Goal: Task Accomplishment & Management: Manage account settings

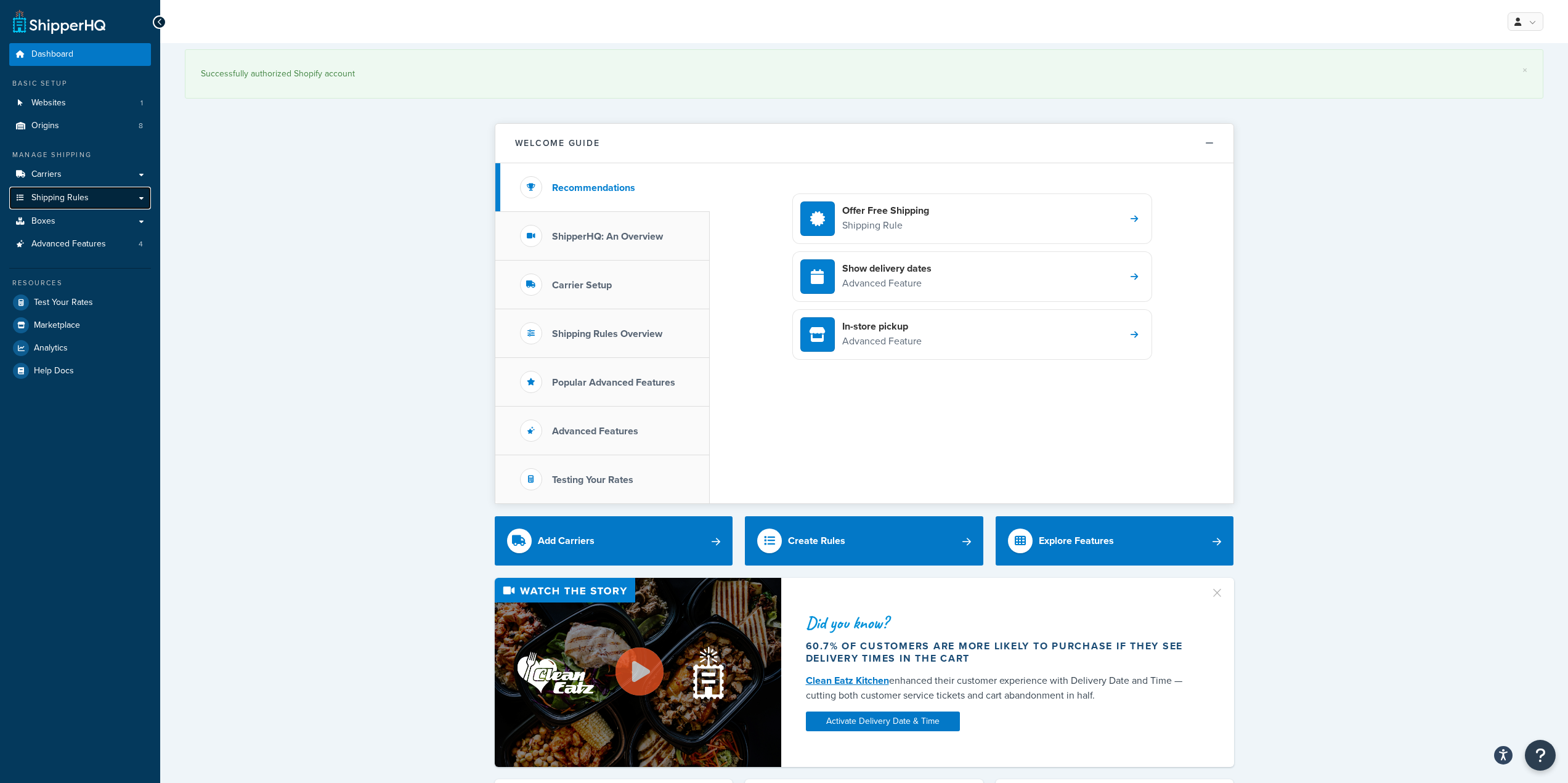
click at [91, 199] on link "Shipping Rules" at bounding box center [79, 198] width 141 height 23
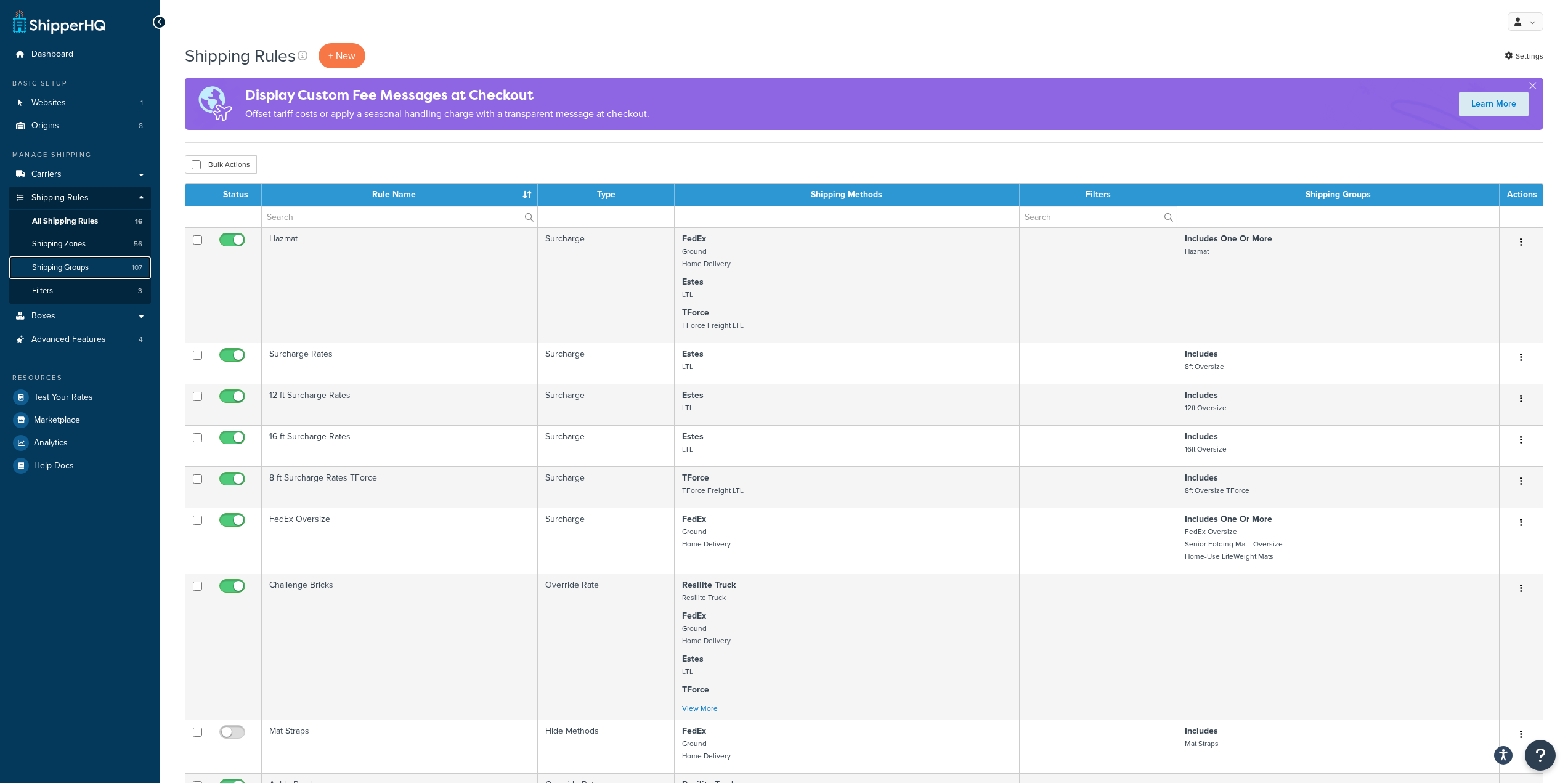
click at [93, 265] on link "Shipping Groups 107" at bounding box center [79, 267] width 141 height 23
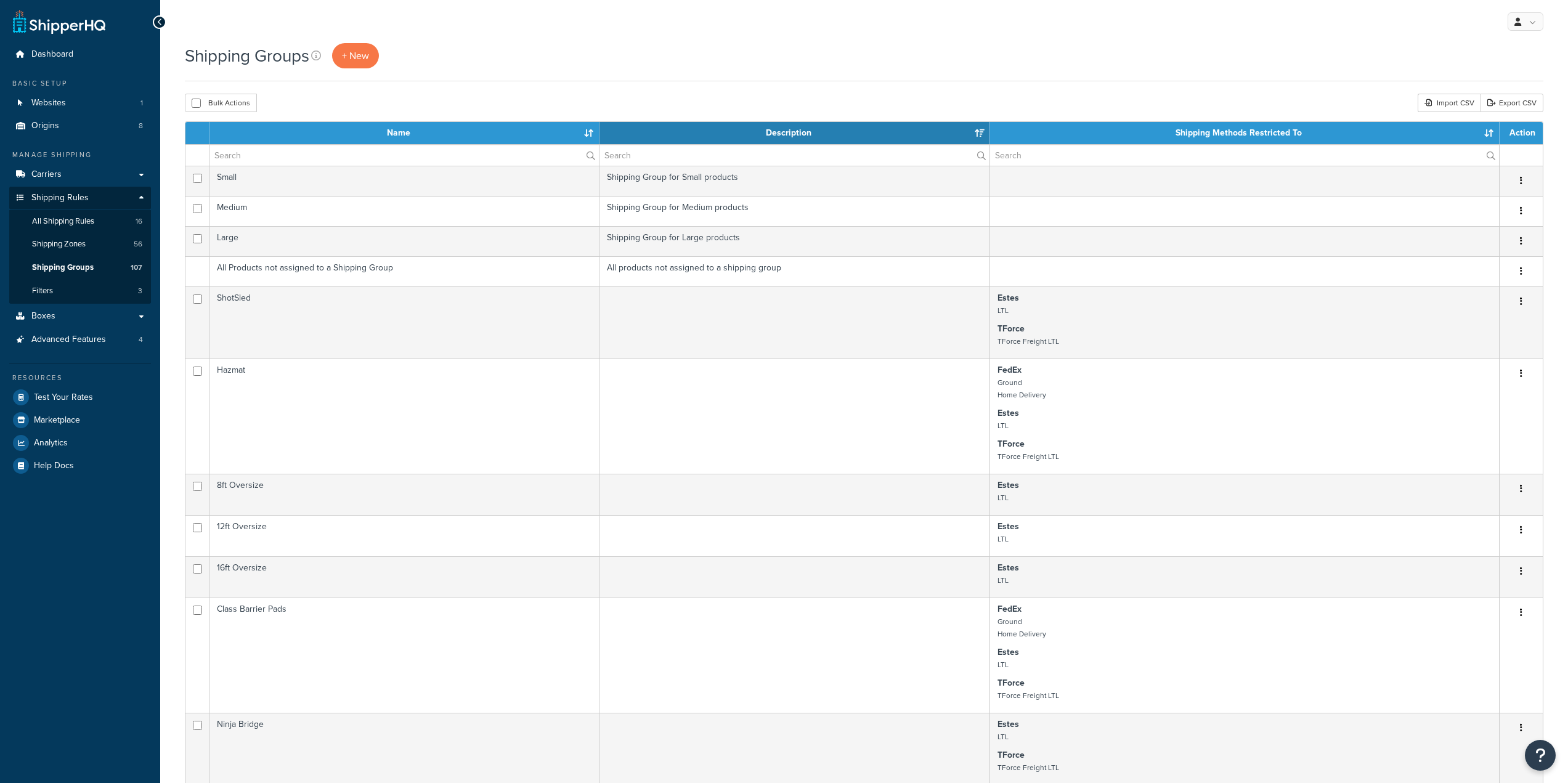
select select "15"
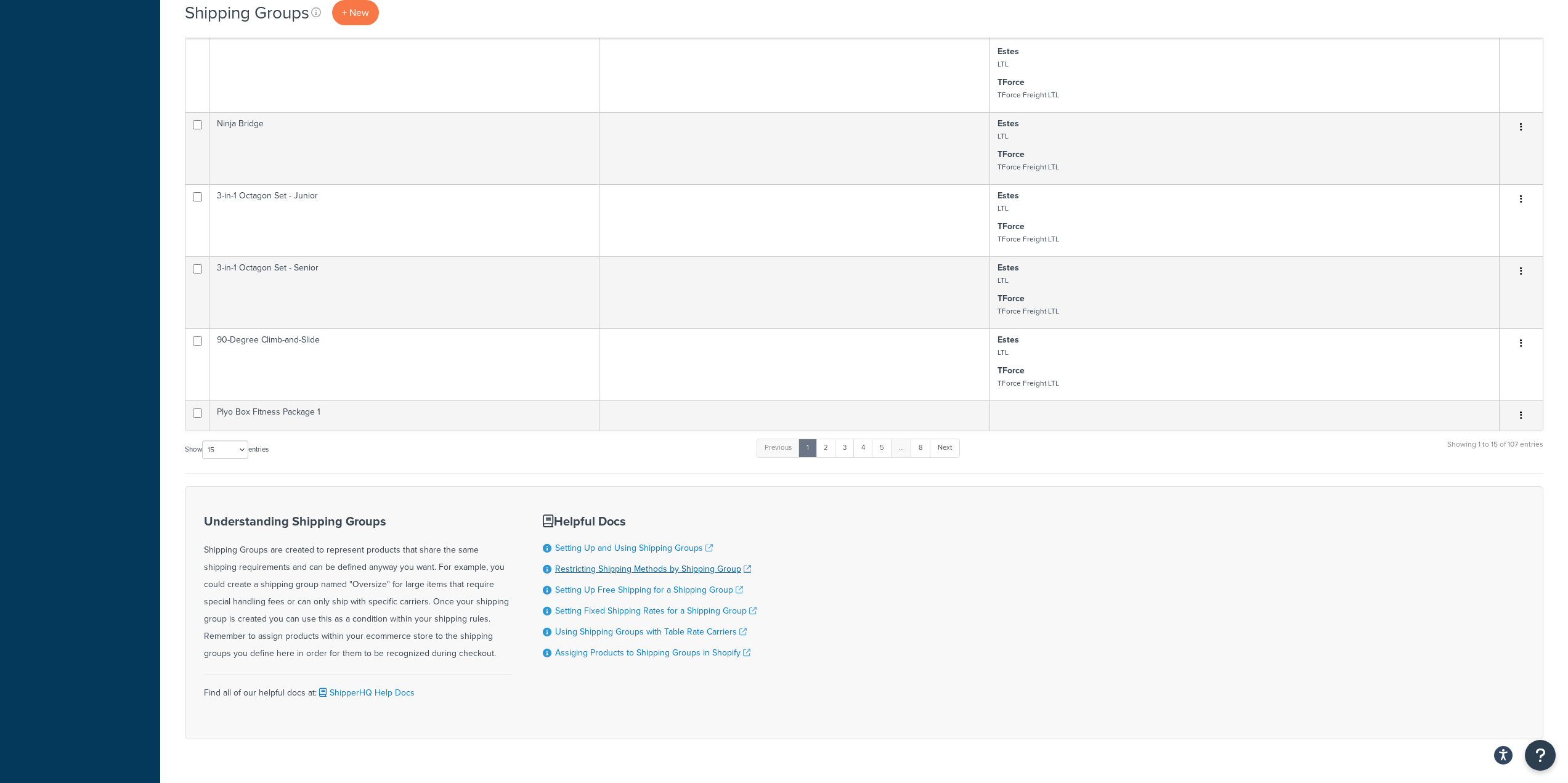
scroll to position [617, 0]
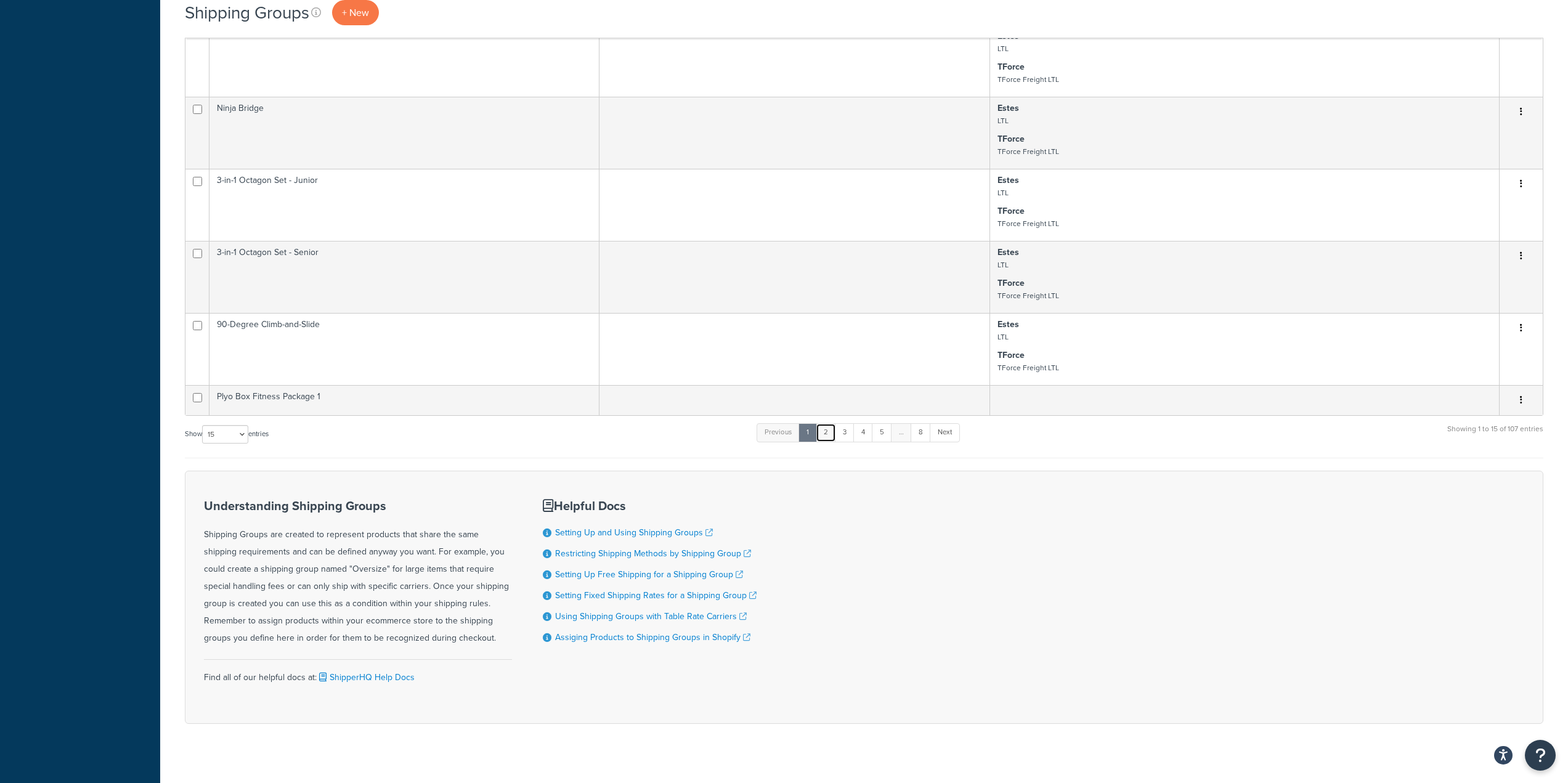
click at [826, 435] on link "2" at bounding box center [826, 433] width 20 height 18
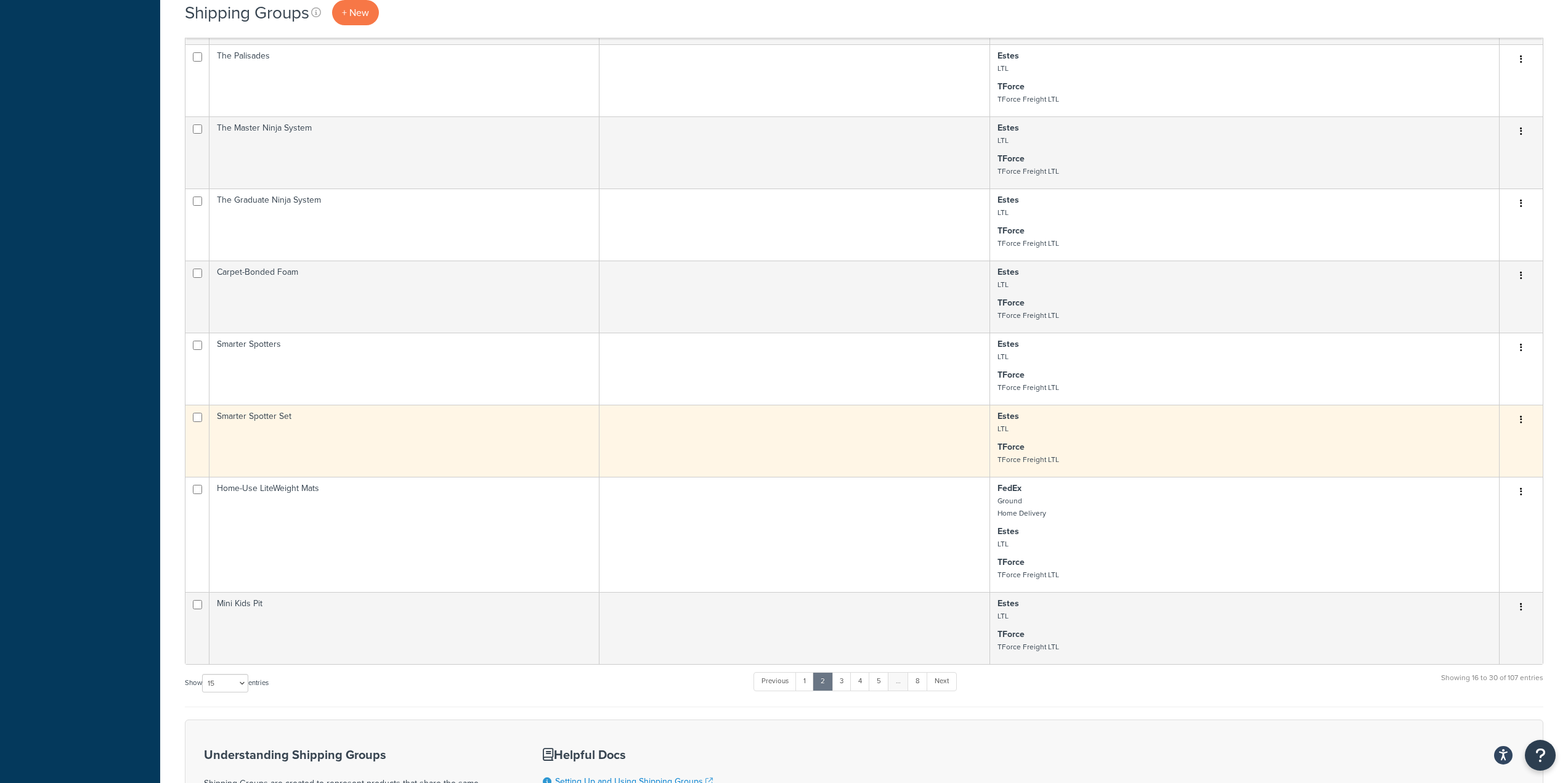
scroll to position [740, 0]
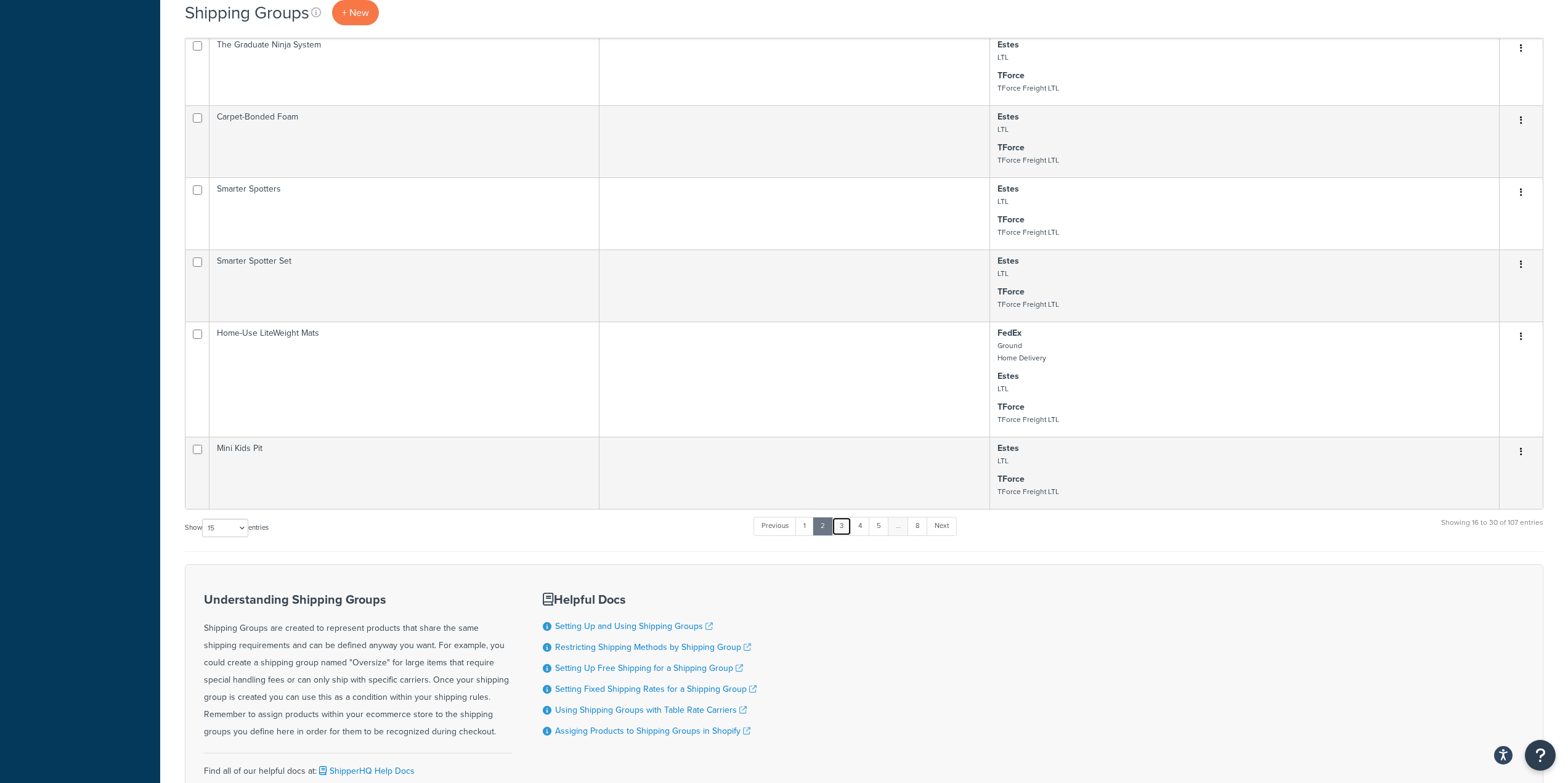
click at [845, 524] on link "3" at bounding box center [841, 526] width 19 height 18
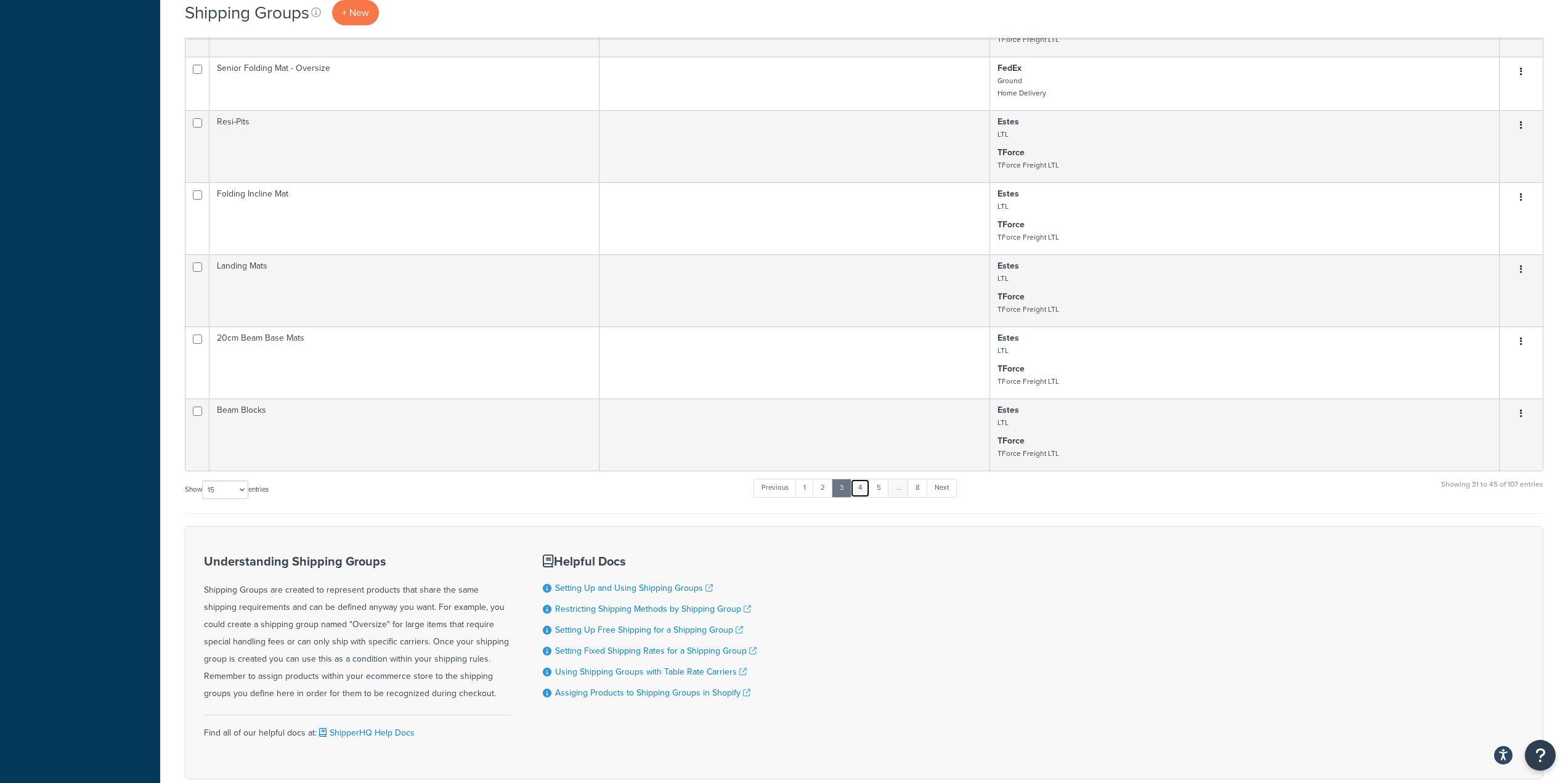
click at [865, 487] on link "4" at bounding box center [859, 488] width 19 height 18
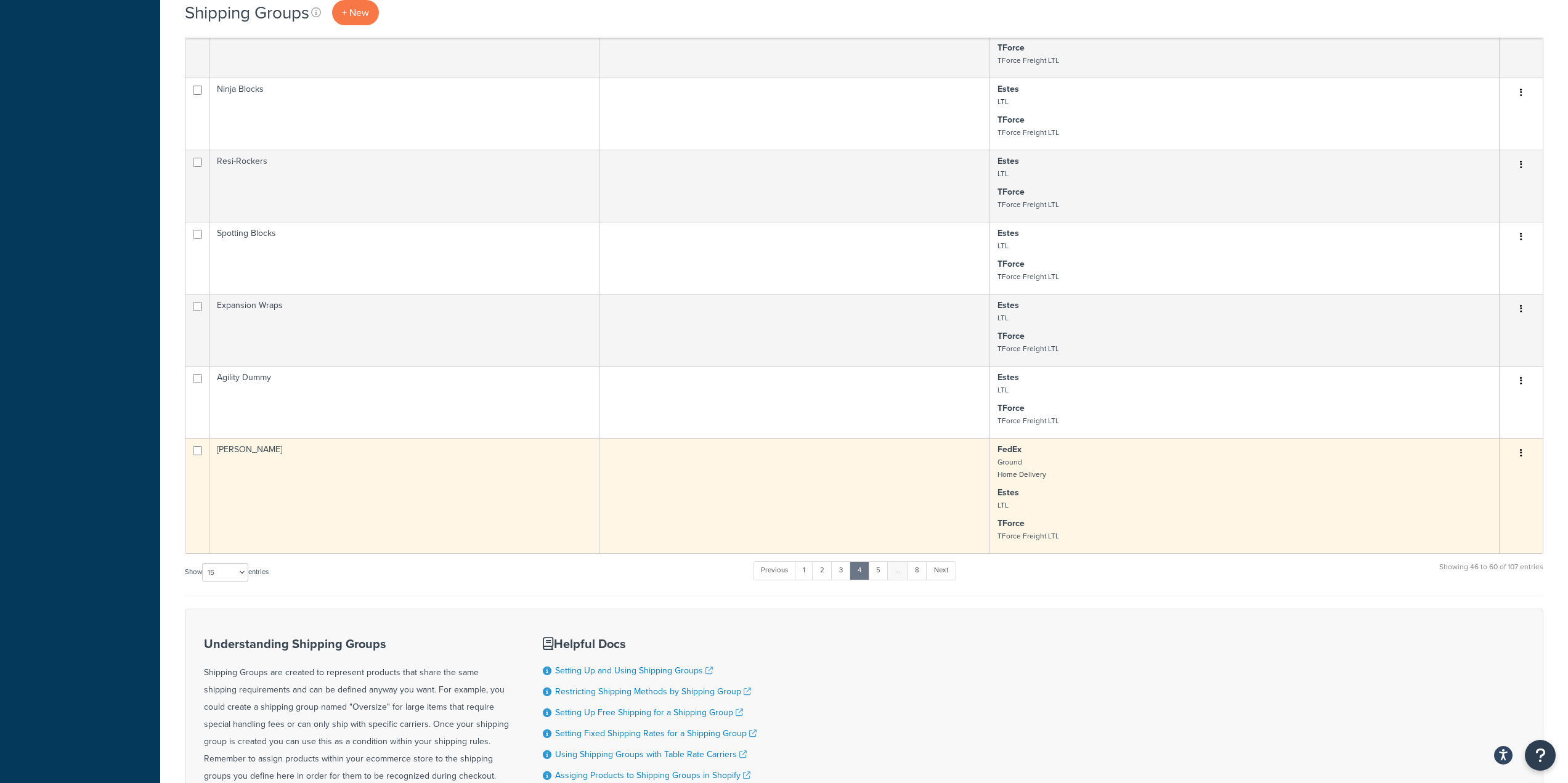
click at [504, 475] on td "[PERSON_NAME]" at bounding box center [405, 495] width 390 height 116
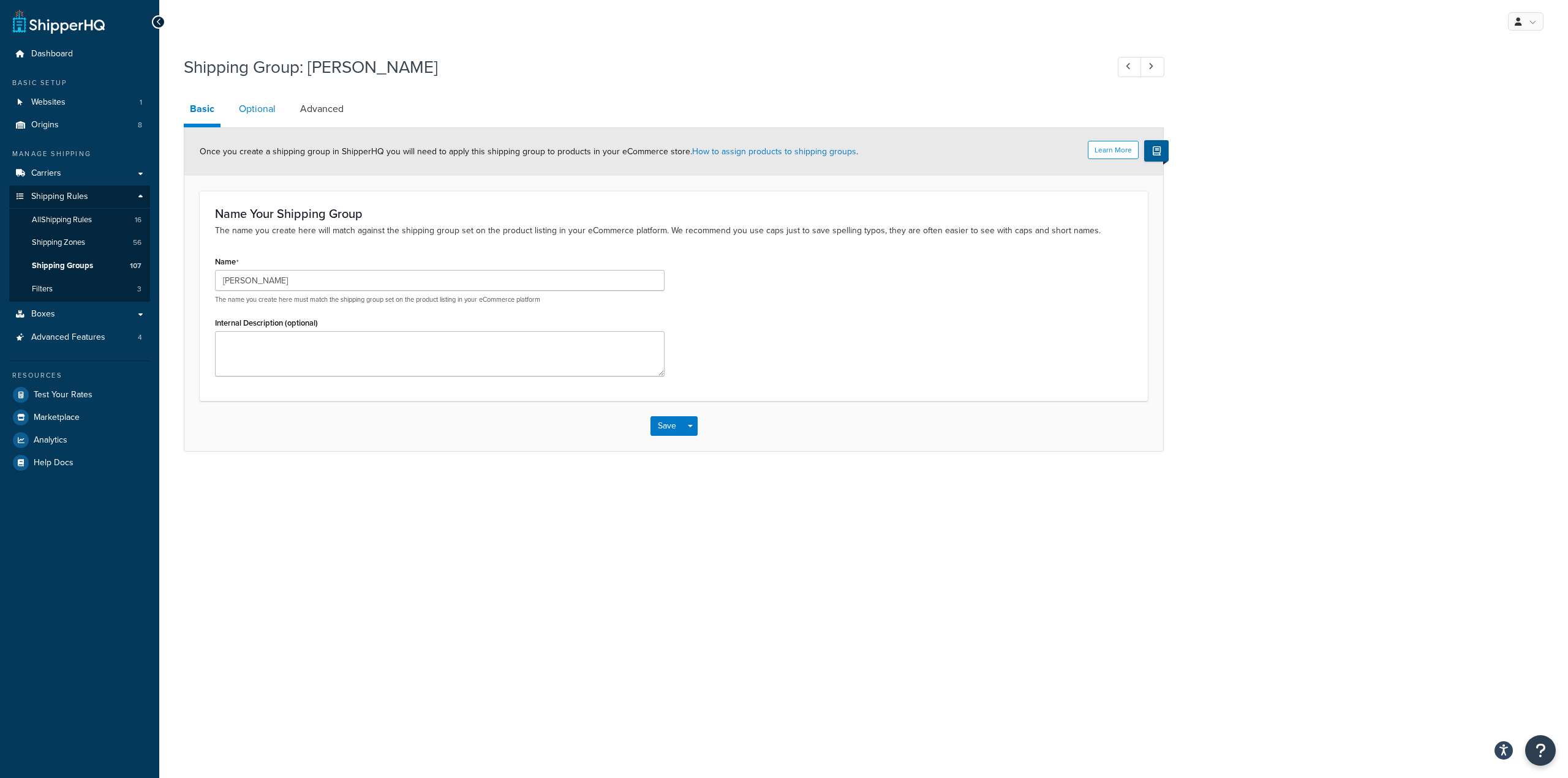
click at [267, 109] on link "Optional" at bounding box center [256, 109] width 49 height 29
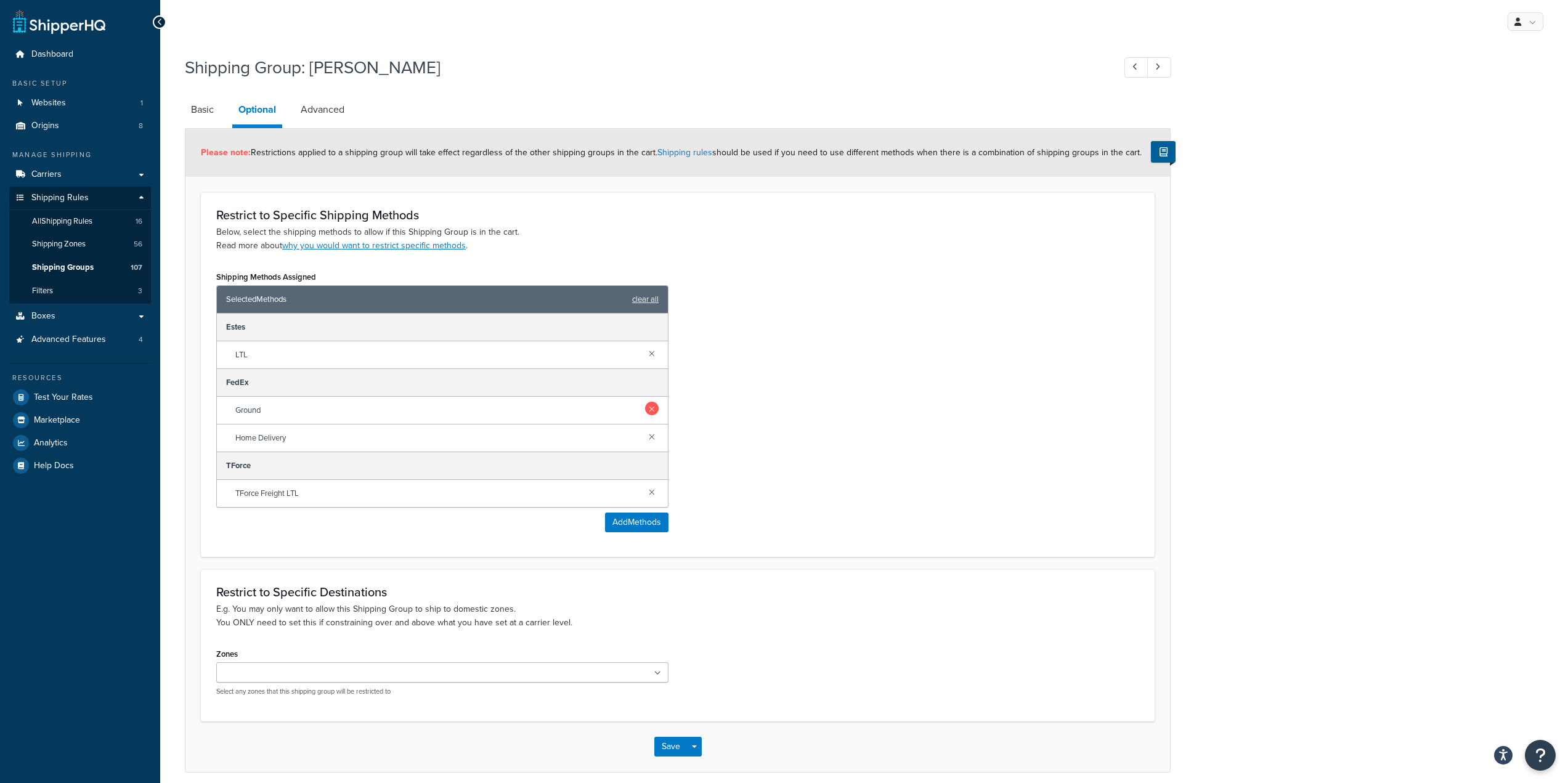
click at [651, 410] on link at bounding box center [651, 409] width 14 height 14
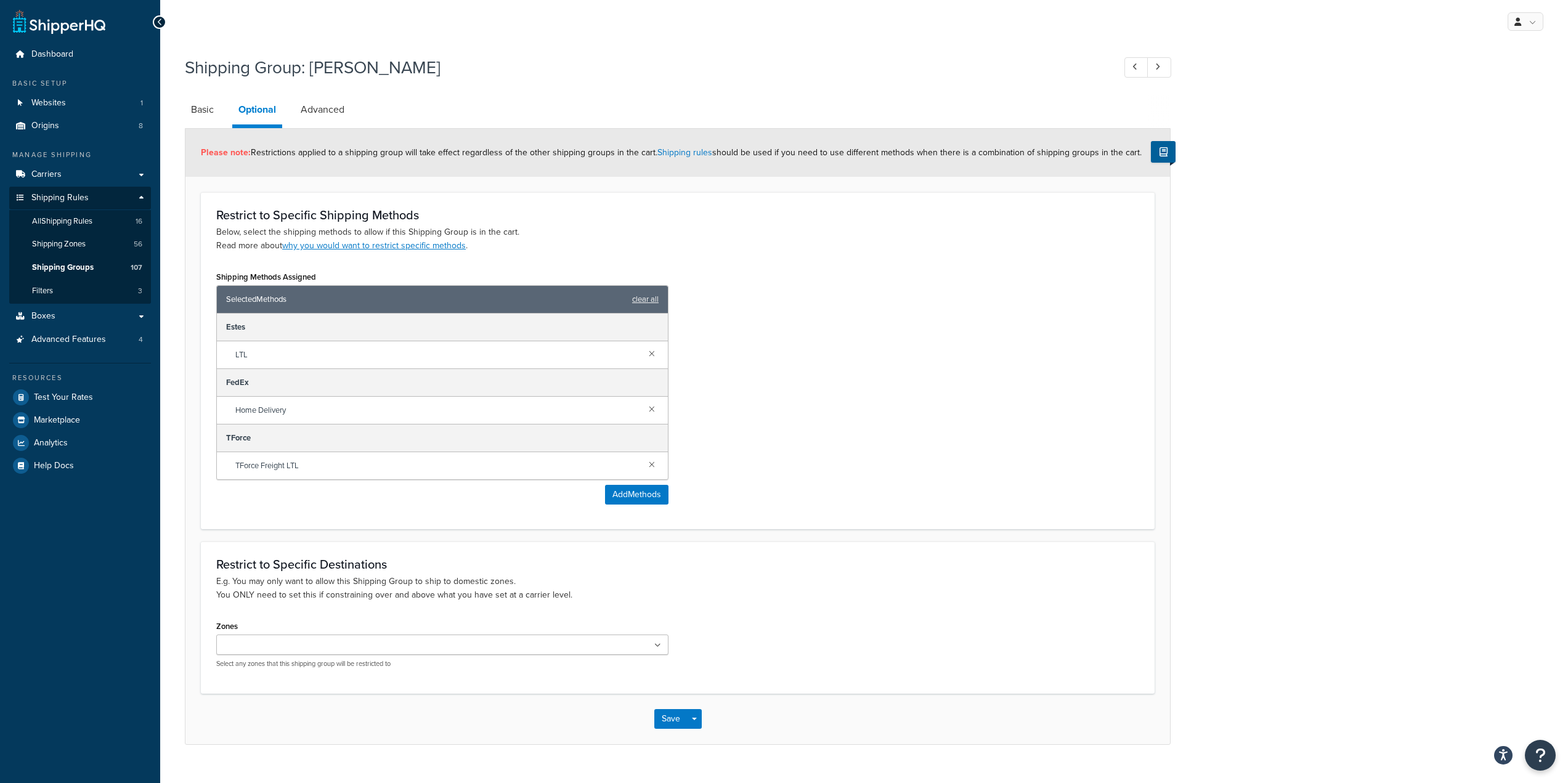
click at [651, 410] on link at bounding box center [651, 409] width 14 height 14
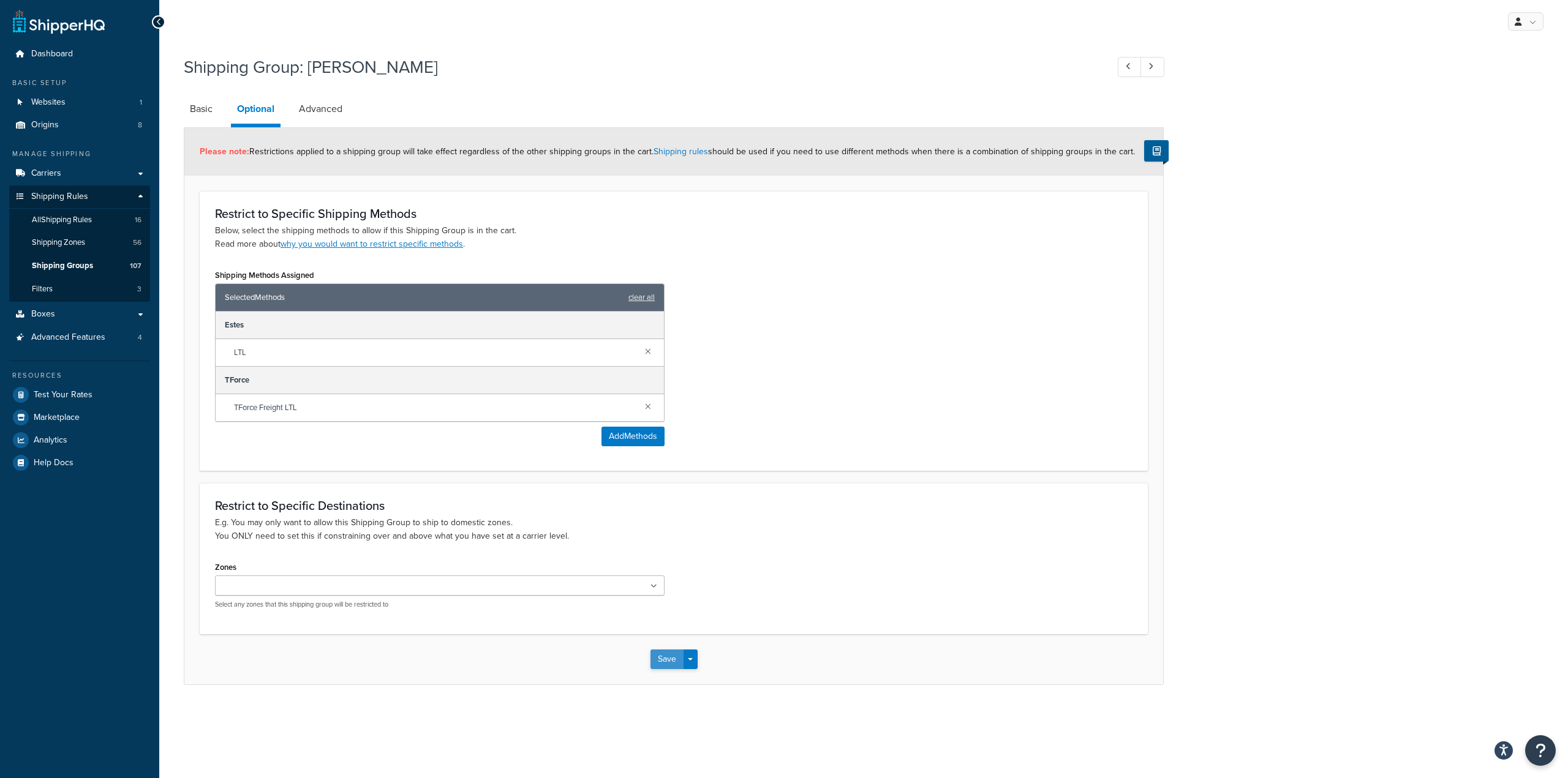
click at [670, 658] on button "Save" at bounding box center [667, 659] width 33 height 19
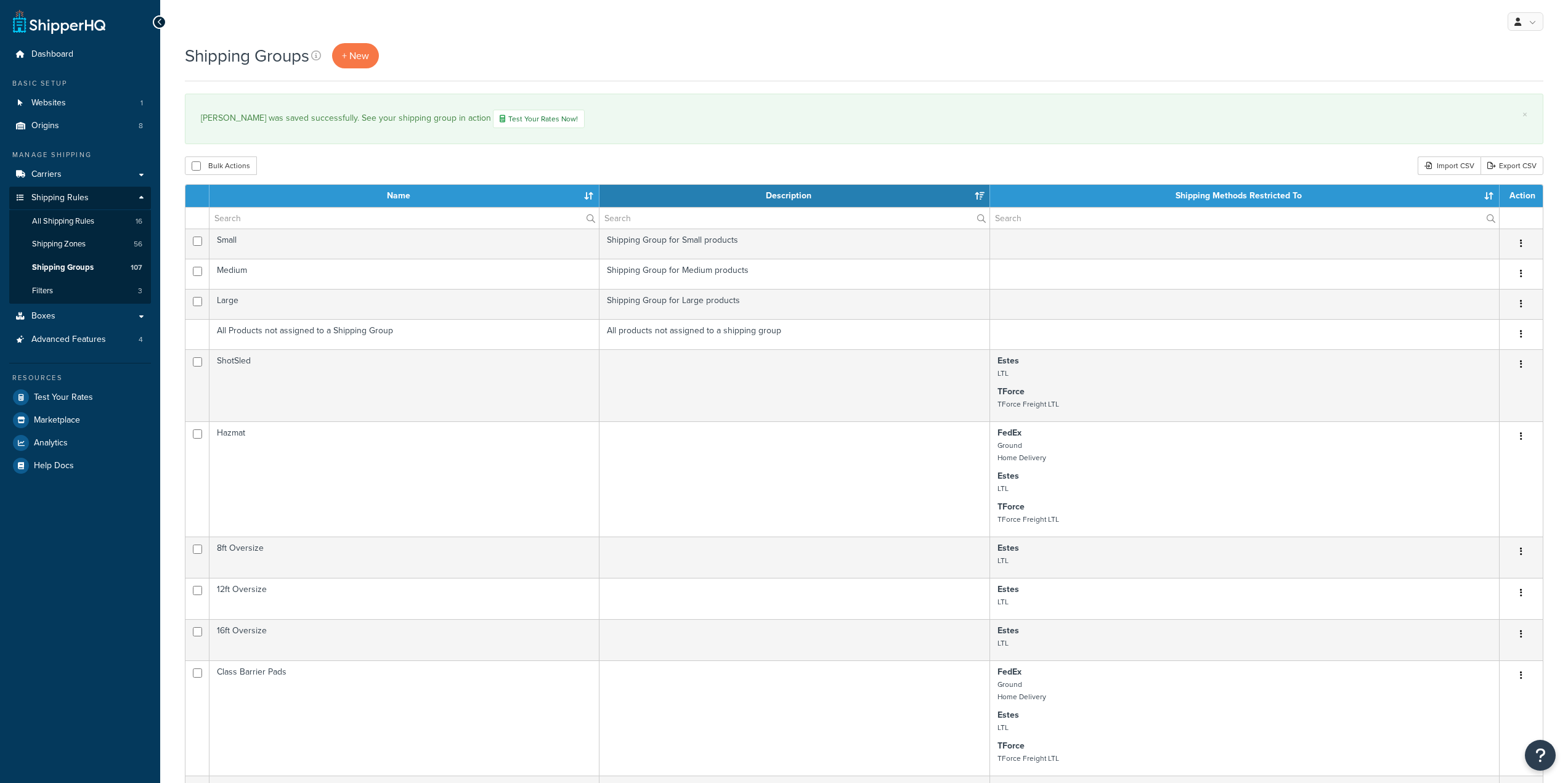
select select "15"
